Goal: Information Seeking & Learning: Learn about a topic

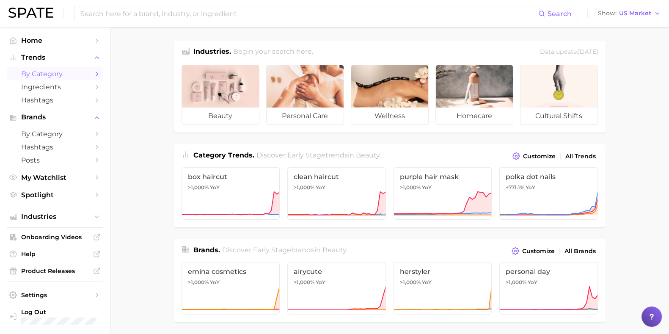
click at [95, 74] on icon "Sidebar" at bounding box center [97, 74] width 8 height 8
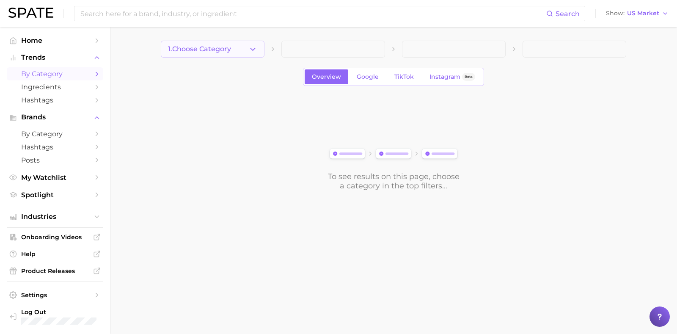
click at [254, 46] on icon "button" at bounding box center [253, 49] width 9 height 9
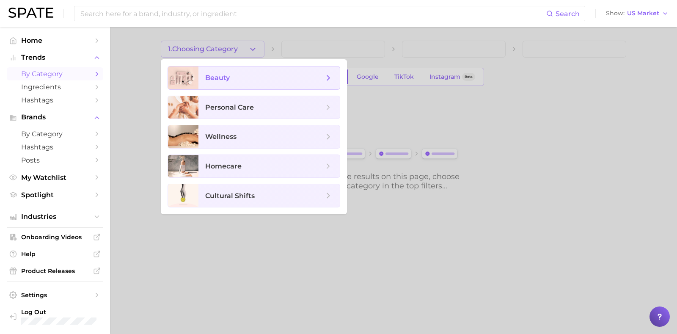
click at [333, 77] on icon at bounding box center [328, 77] width 9 height 9
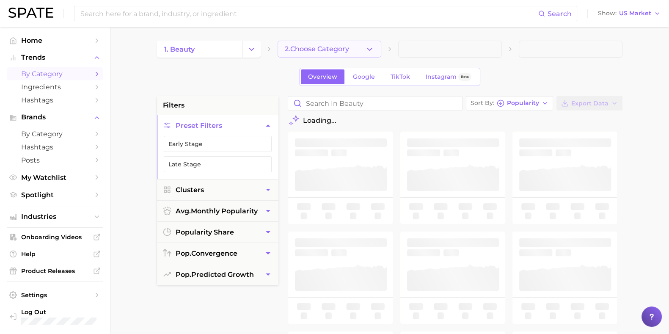
click at [368, 51] on icon "button" at bounding box center [369, 49] width 9 height 9
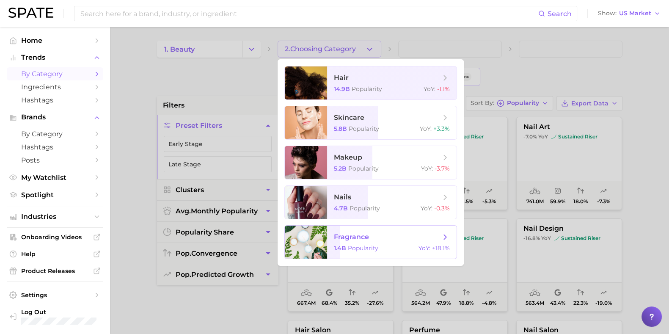
click at [387, 240] on span "fragrance" at bounding box center [387, 236] width 107 height 9
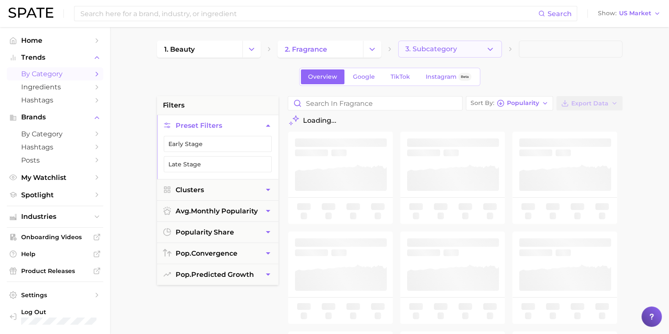
click at [476, 45] on button "3. Subcategory" at bounding box center [450, 49] width 104 height 17
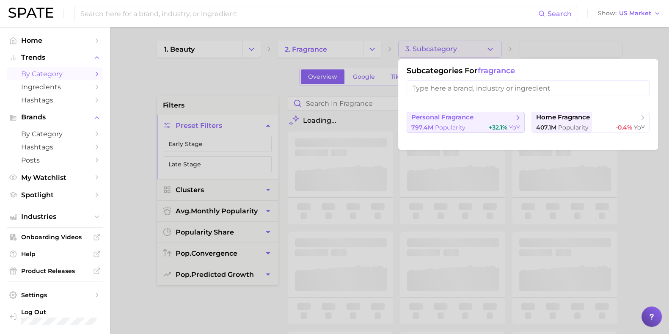
click at [469, 122] on button "personal fragrance 797.4m Popularity +32.1% YoY" at bounding box center [466, 122] width 118 height 21
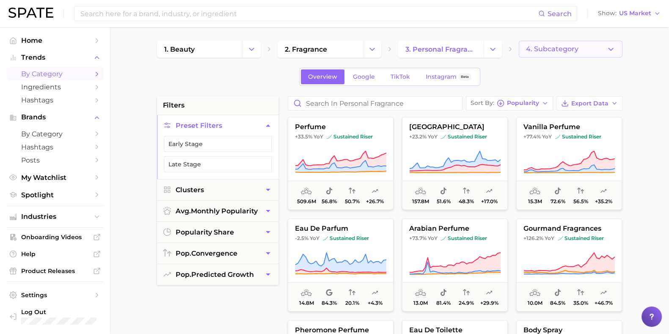
click at [600, 52] on button "4. Subcategory" at bounding box center [571, 49] width 104 height 17
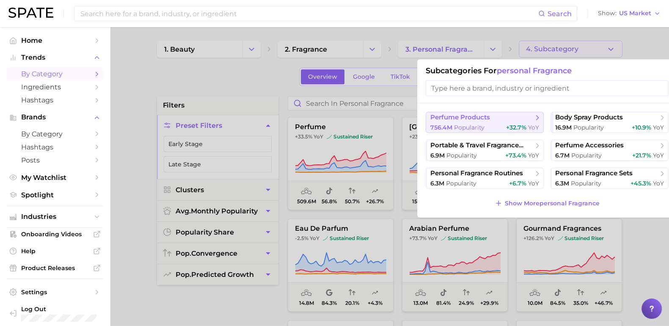
click at [507, 119] on span "perfume products" at bounding box center [482, 117] width 103 height 8
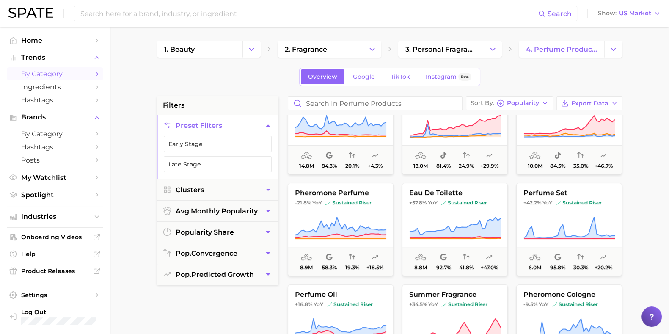
scroll to position [53, 0]
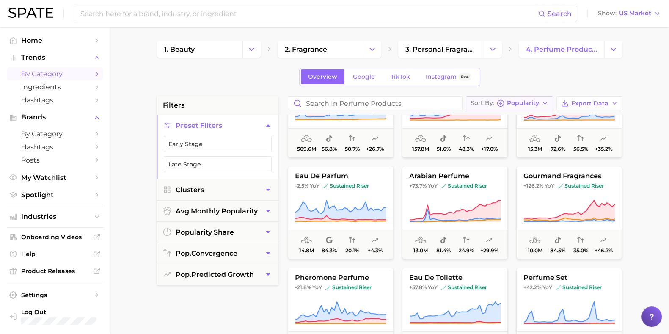
click at [527, 105] on span "Popularity" at bounding box center [523, 103] width 32 height 5
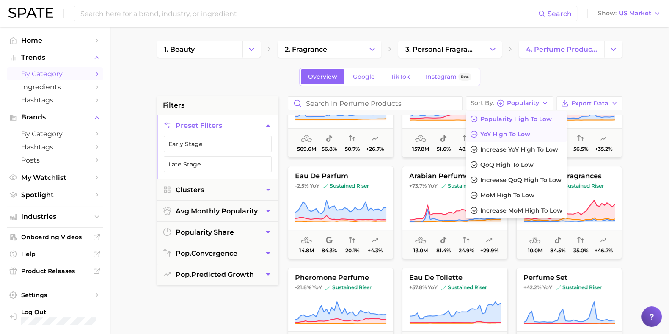
click at [531, 132] on span "YoY high to low" at bounding box center [506, 134] width 50 height 7
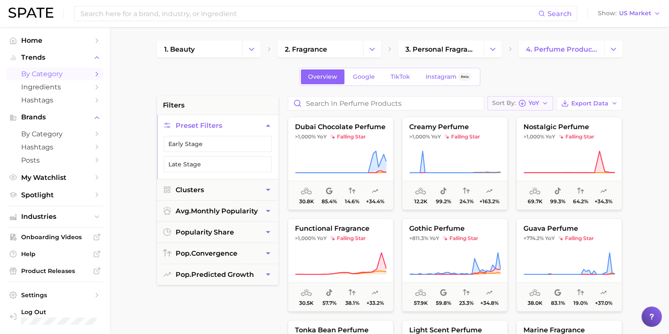
click at [541, 104] on button "Sort By YoY" at bounding box center [521, 103] width 66 height 14
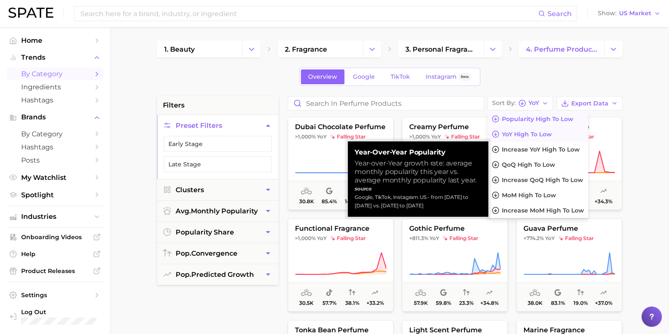
click at [550, 124] on button "Popularity high to low" at bounding box center [538, 118] width 101 height 15
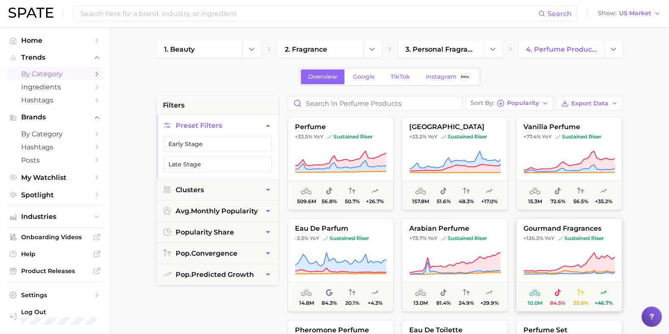
click at [556, 249] on button "gourmand fragrances +126.2% YoY sustained riser 10.0m 84.5% 35.0% +46.7%" at bounding box center [570, 264] width 106 height 93
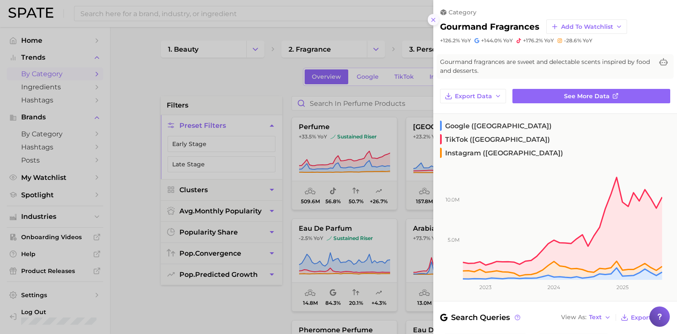
click at [434, 24] on button at bounding box center [433, 19] width 11 height 11
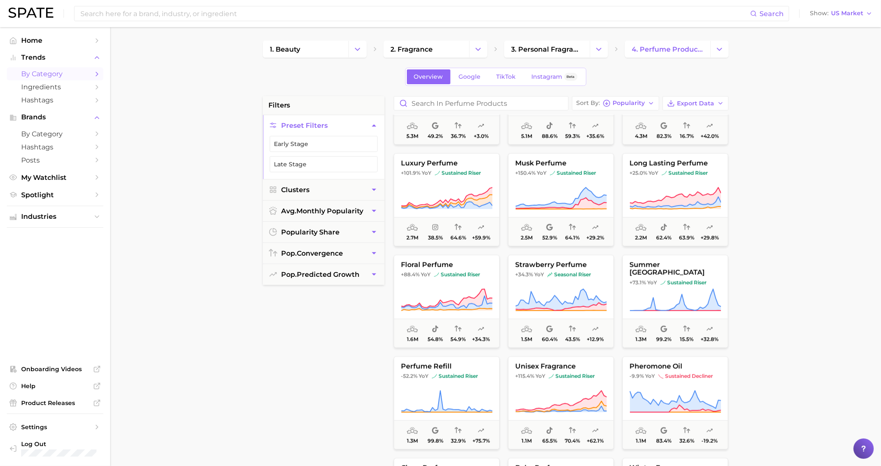
scroll to position [370, 0]
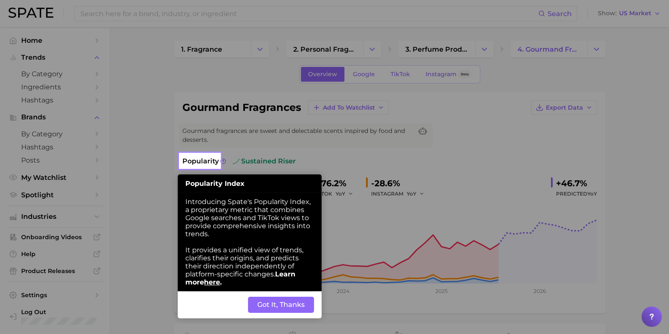
click at [293, 307] on button "Got It, Thanks" at bounding box center [281, 305] width 66 height 16
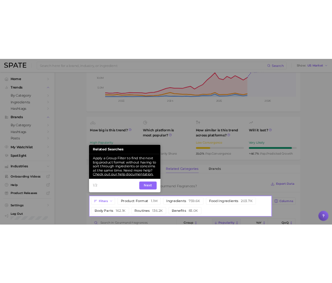
scroll to position [207, 0]
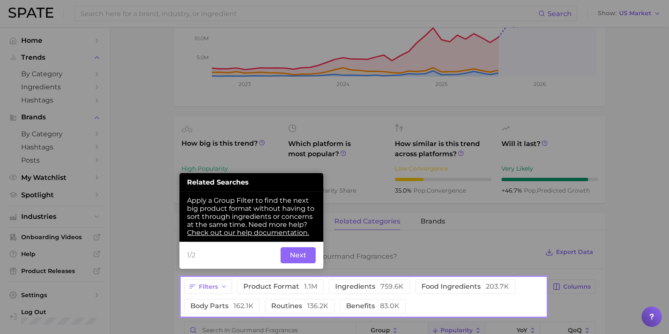
click at [304, 260] on button "Next" at bounding box center [298, 255] width 35 height 16
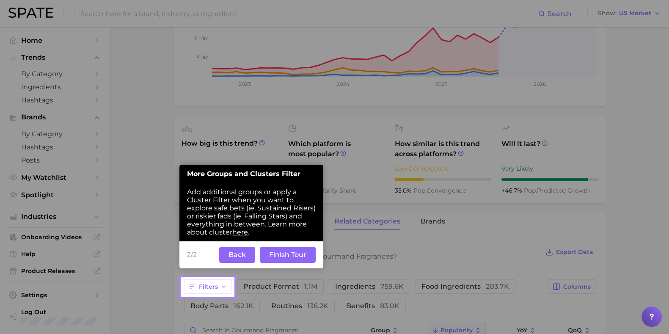
click at [238, 259] on button "Back" at bounding box center [237, 255] width 36 height 16
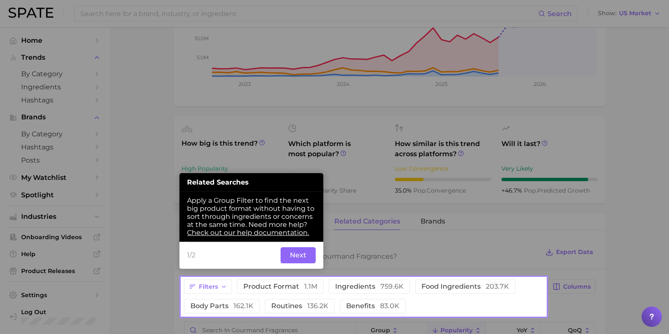
click at [301, 258] on button "Next" at bounding box center [298, 255] width 35 height 16
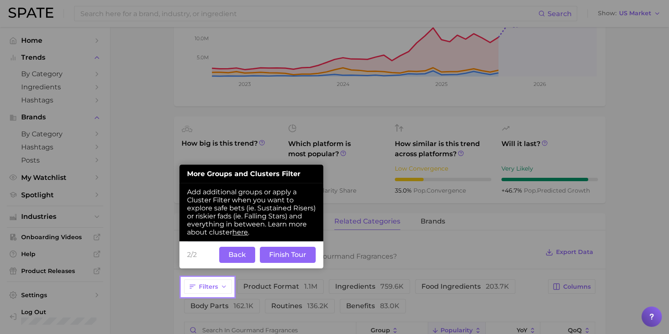
click at [284, 257] on button "Finish Tour" at bounding box center [288, 255] width 56 height 16
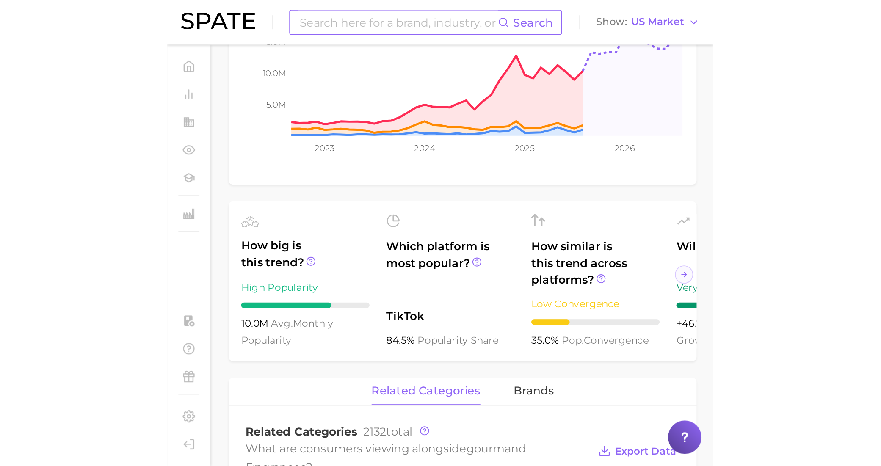
scroll to position [196, 0]
